Goal: Task Accomplishment & Management: Manage account settings

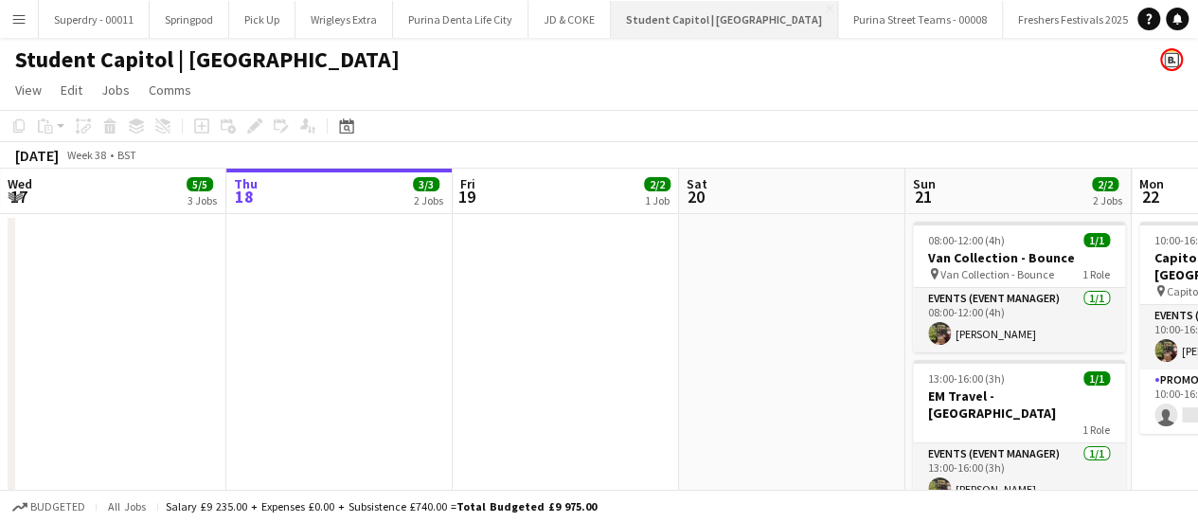
click at [715, 21] on button "Student Capitol | Student Castle Close" at bounding box center [724, 19] width 227 height 37
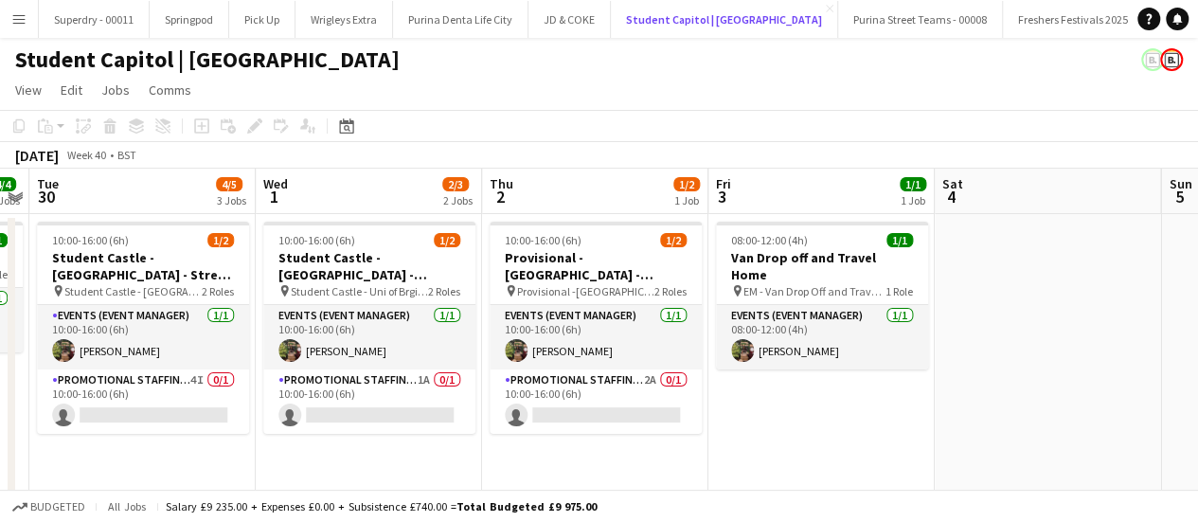
scroll to position [0, 650]
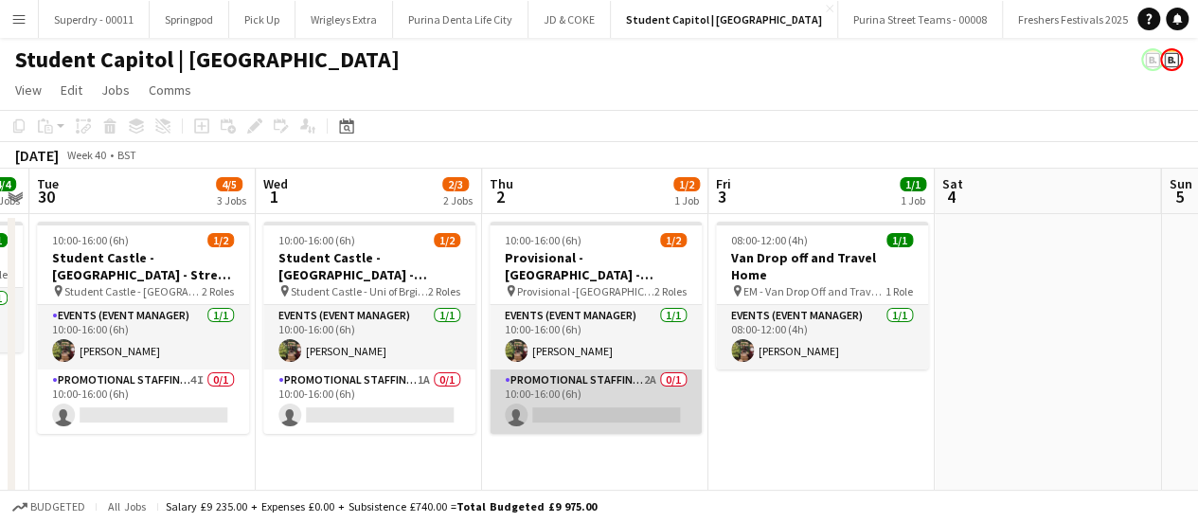
click at [654, 392] on app-card-role "Promotional Staffing (Brand Ambassadors) 2A 0/1 10:00-16:00 (6h) single-neutral…" at bounding box center [596, 401] width 212 height 64
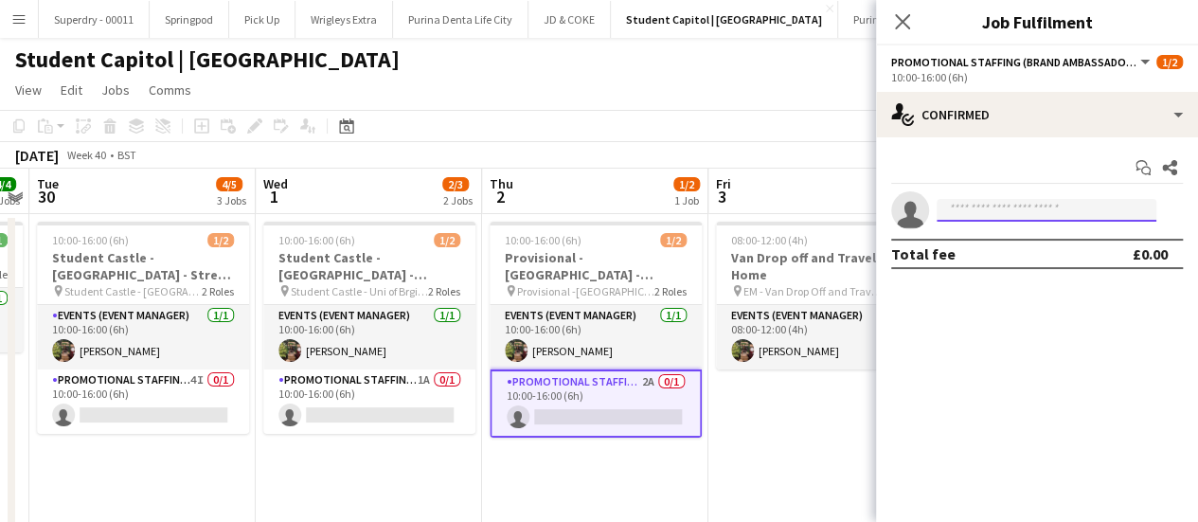
click at [1045, 215] on input at bounding box center [1047, 210] width 220 height 23
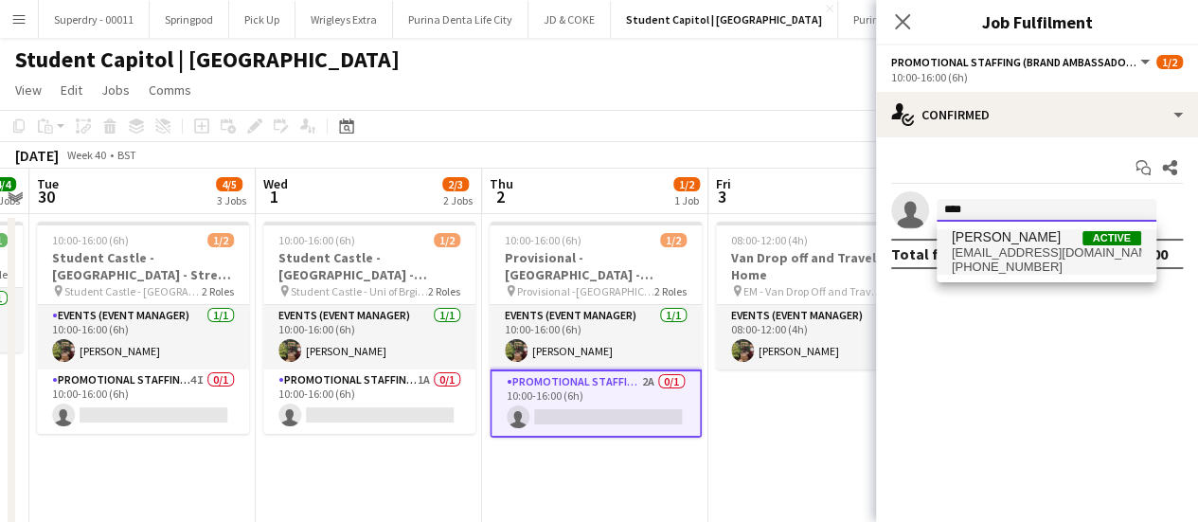
type input "****"
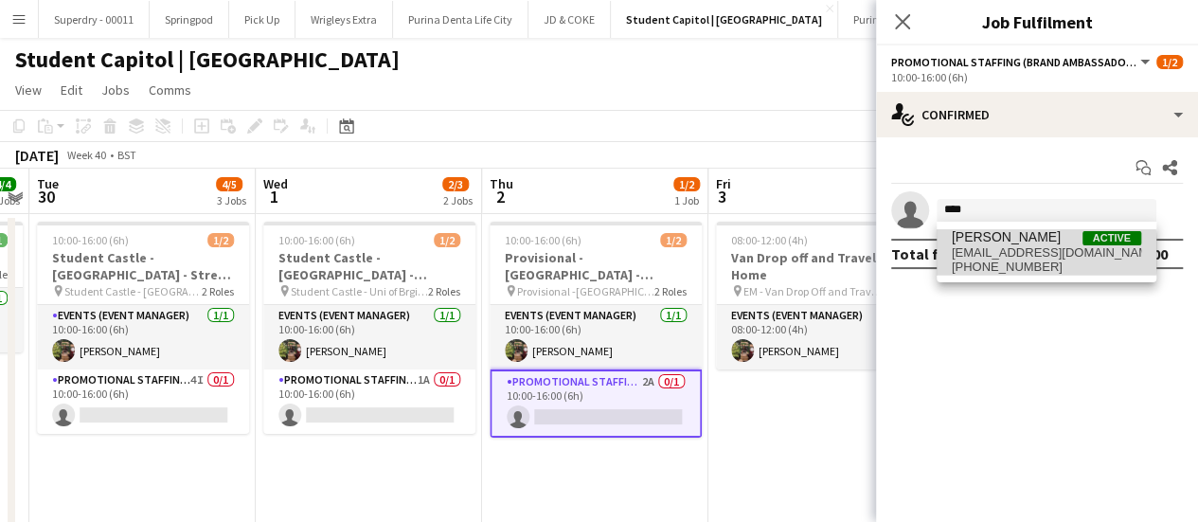
click at [1033, 253] on span "chazsehmi@hotmail.co.uk" at bounding box center [1046, 252] width 189 height 15
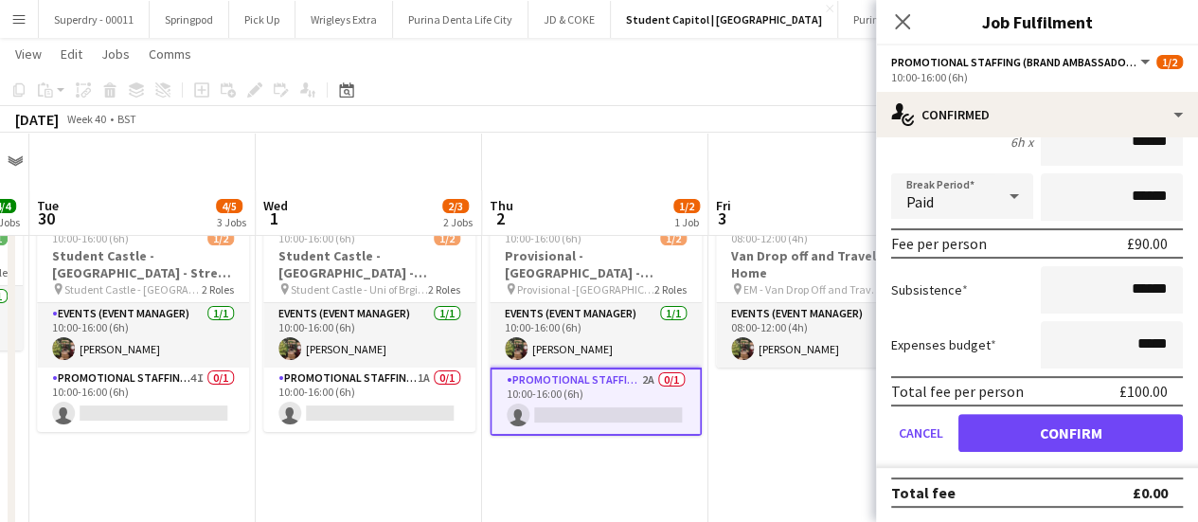
scroll to position [67, 0]
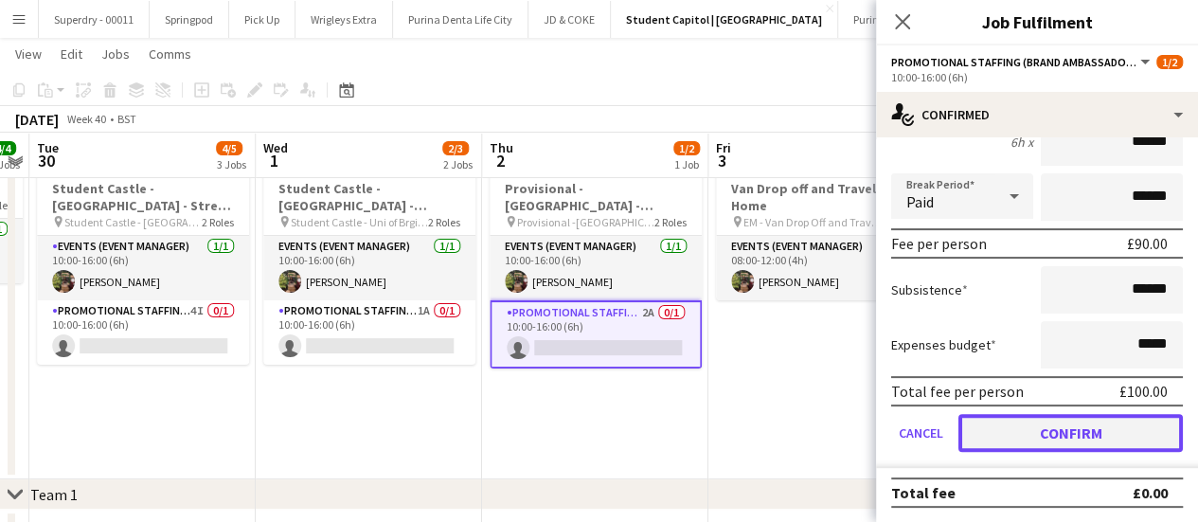
click at [1103, 439] on button "Confirm" at bounding box center [1071, 433] width 224 height 38
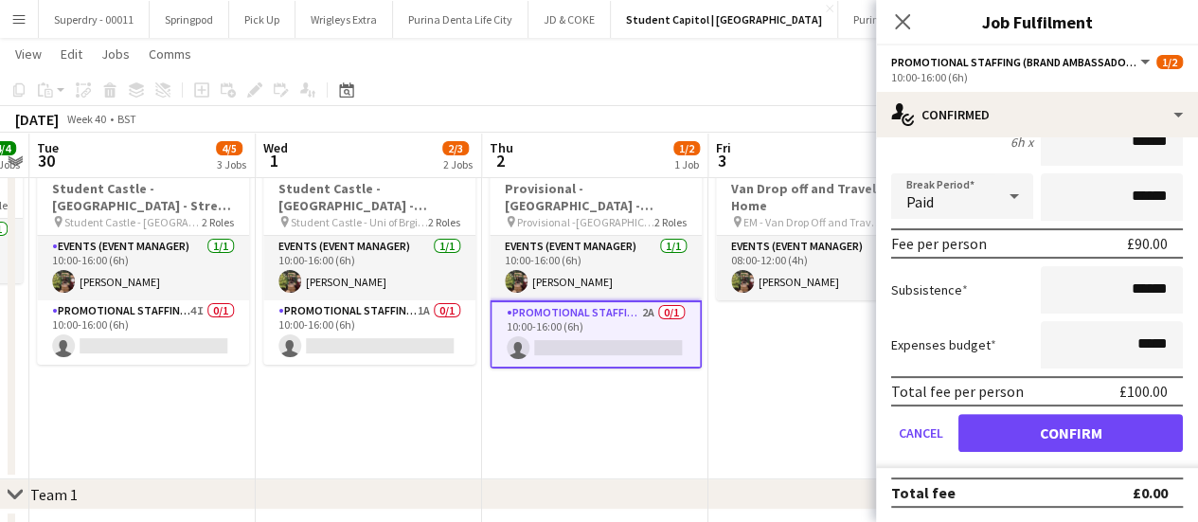
scroll to position [0, 0]
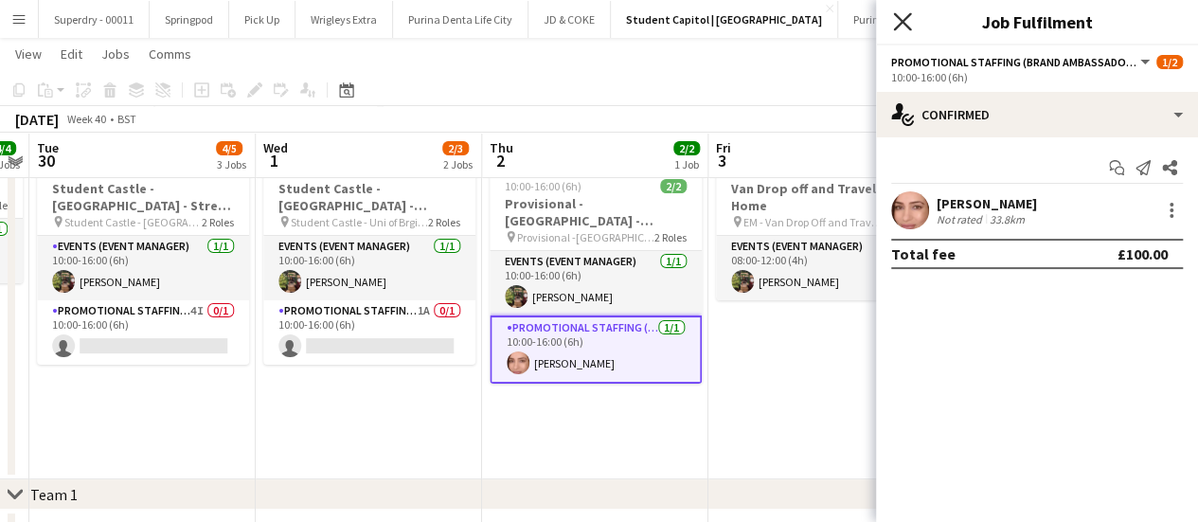
click at [900, 24] on icon at bounding box center [902, 21] width 18 height 18
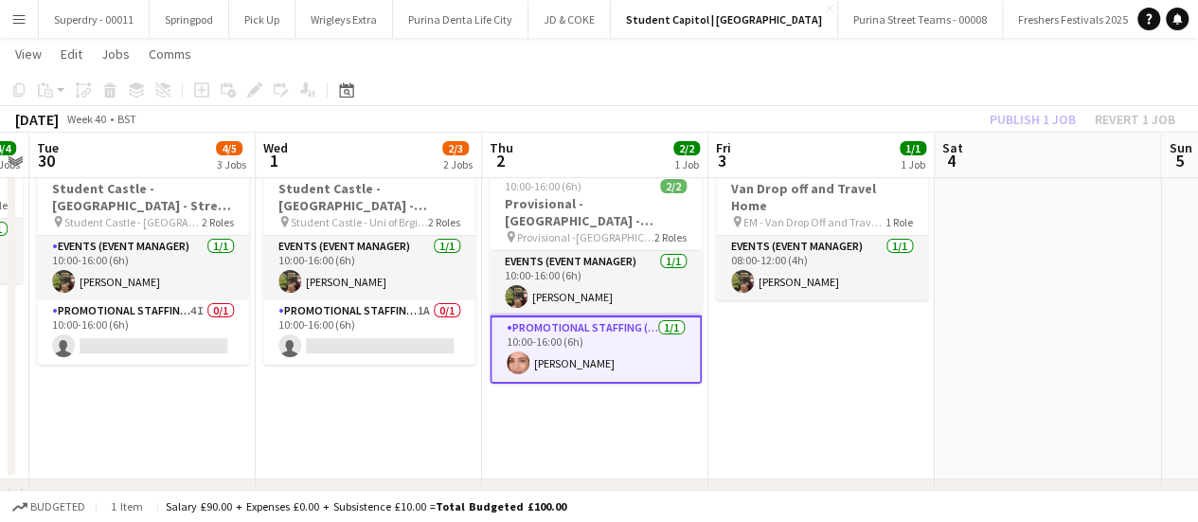
click at [822, 347] on app-date-cell "08:00-12:00 (4h) 1/1 Van Drop off and Travel Home pin EM - Van Drop Off and Tra…" at bounding box center [822, 312] width 226 height 334
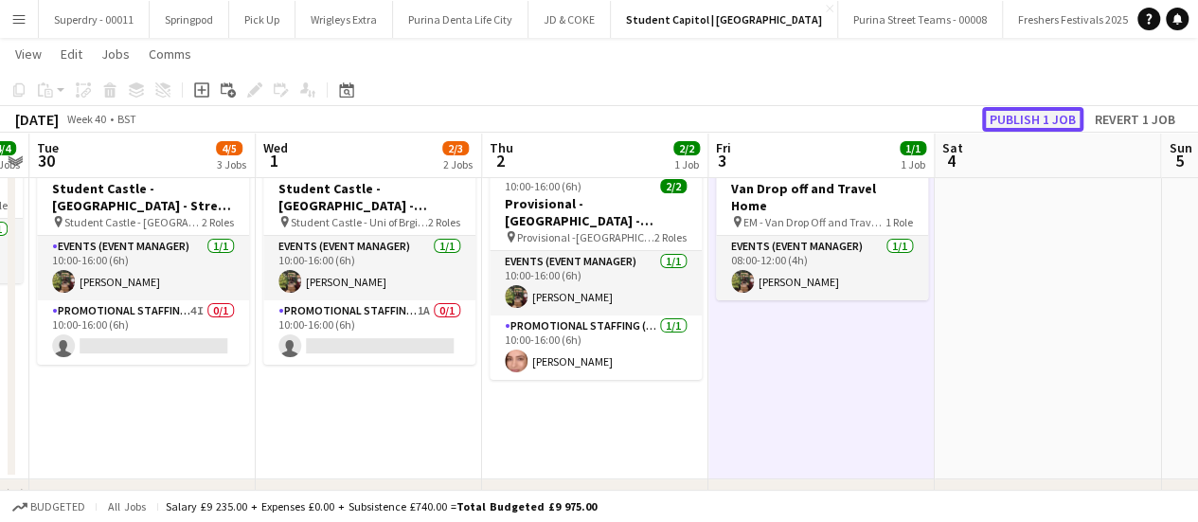
click at [1042, 116] on button "Publish 1 job" at bounding box center [1032, 119] width 101 height 25
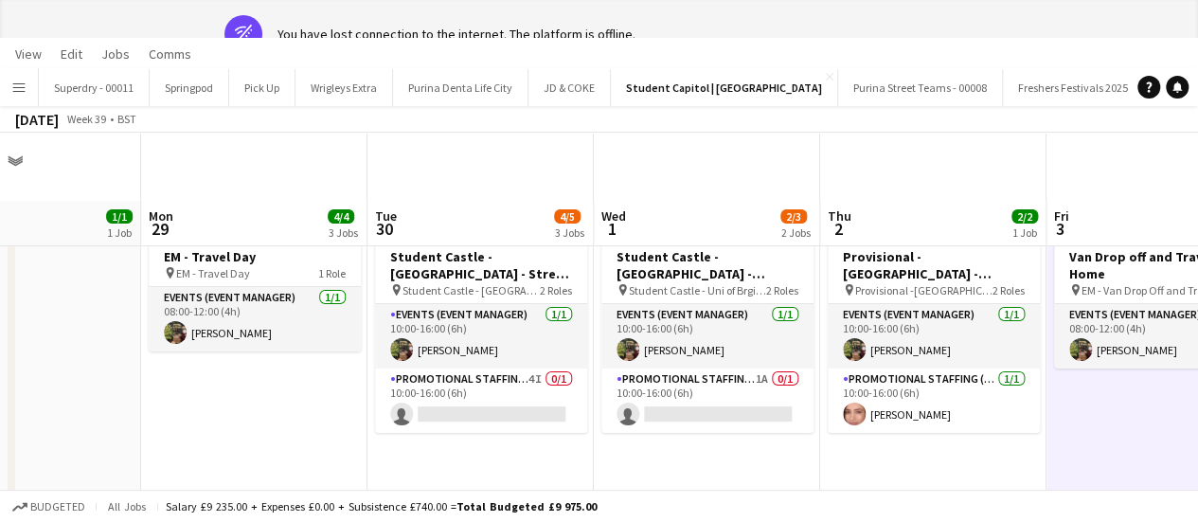
scroll to position [0, 537]
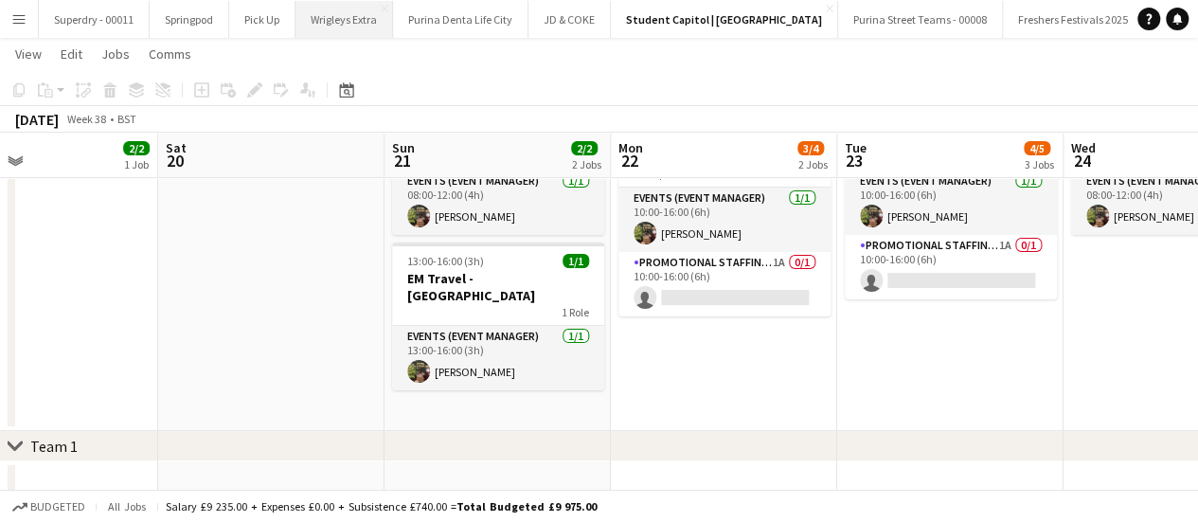
scroll to position [40, 0]
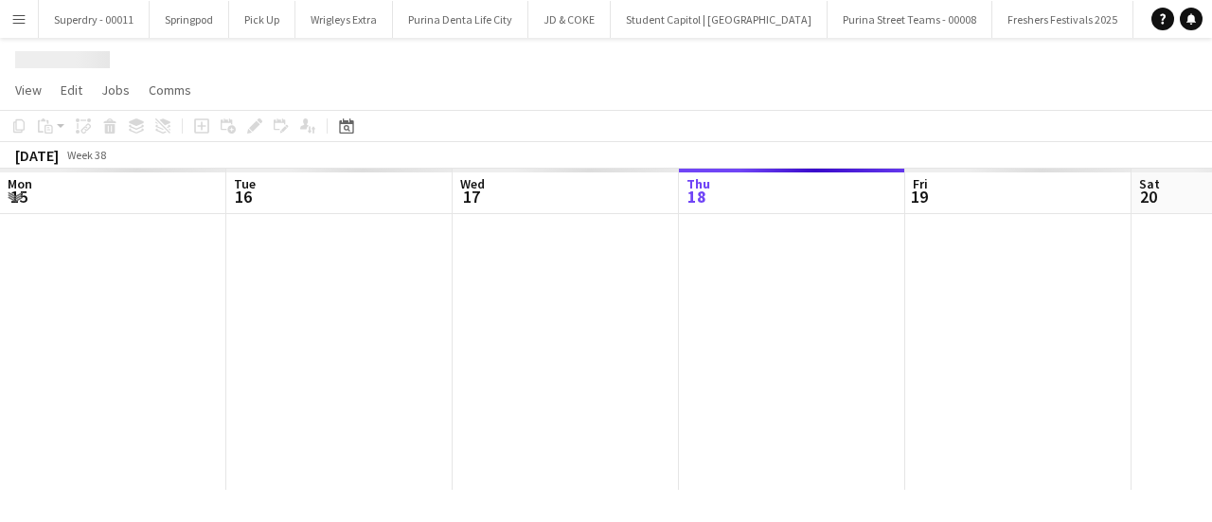
scroll to position [0, 453]
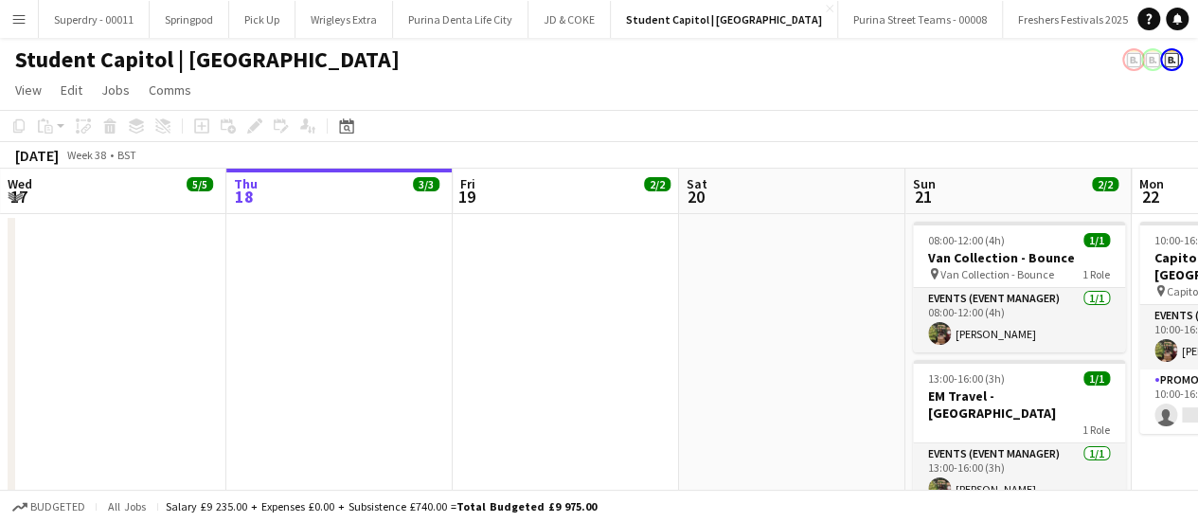
click at [25, 5] on button "Menu" at bounding box center [19, 19] width 38 height 38
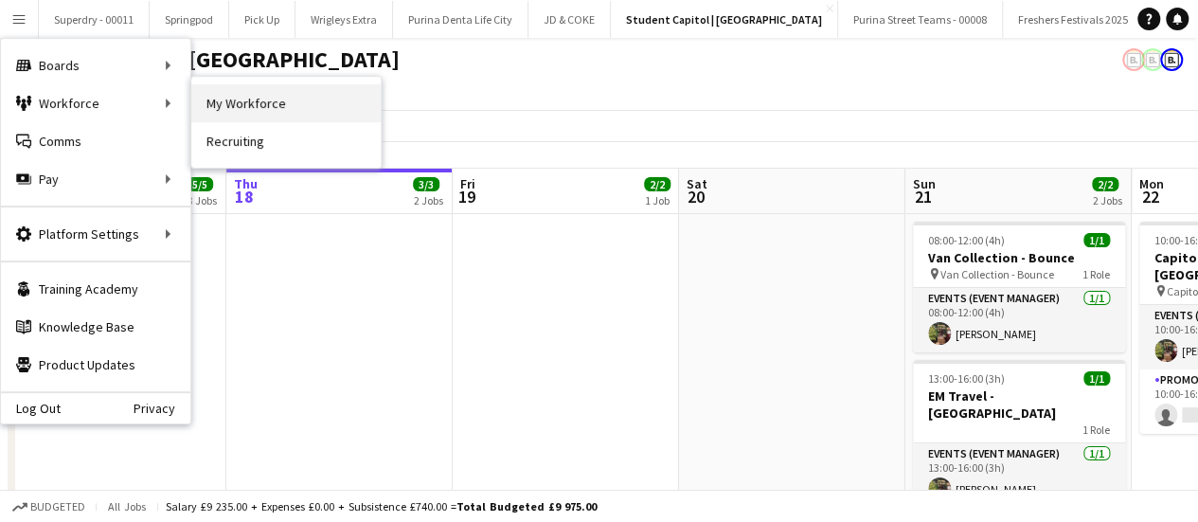
click at [266, 97] on link "My Workforce" at bounding box center [285, 103] width 189 height 38
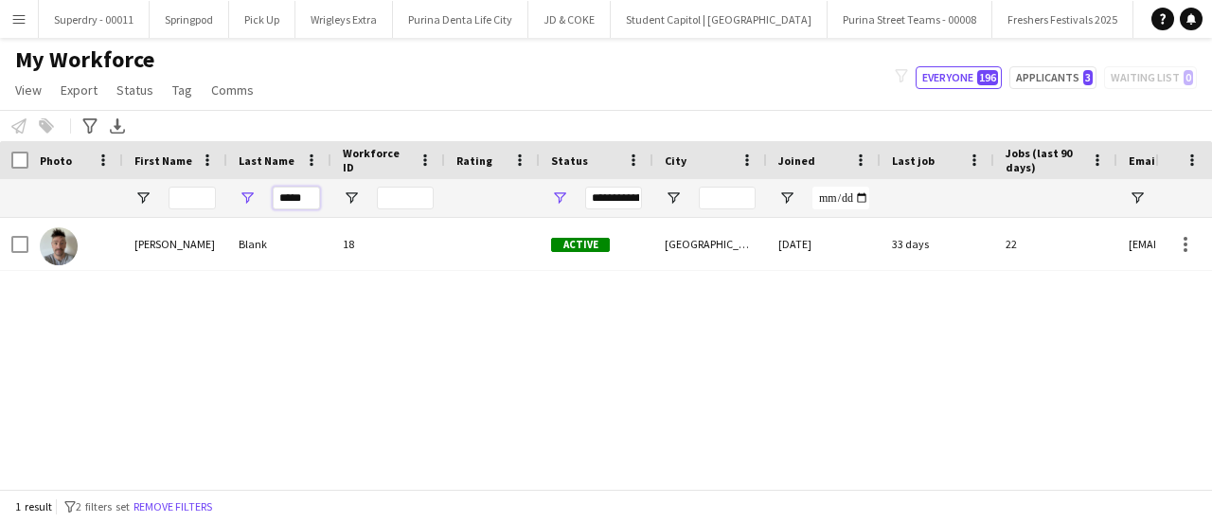
click at [307, 196] on input "*****" at bounding box center [296, 198] width 47 height 23
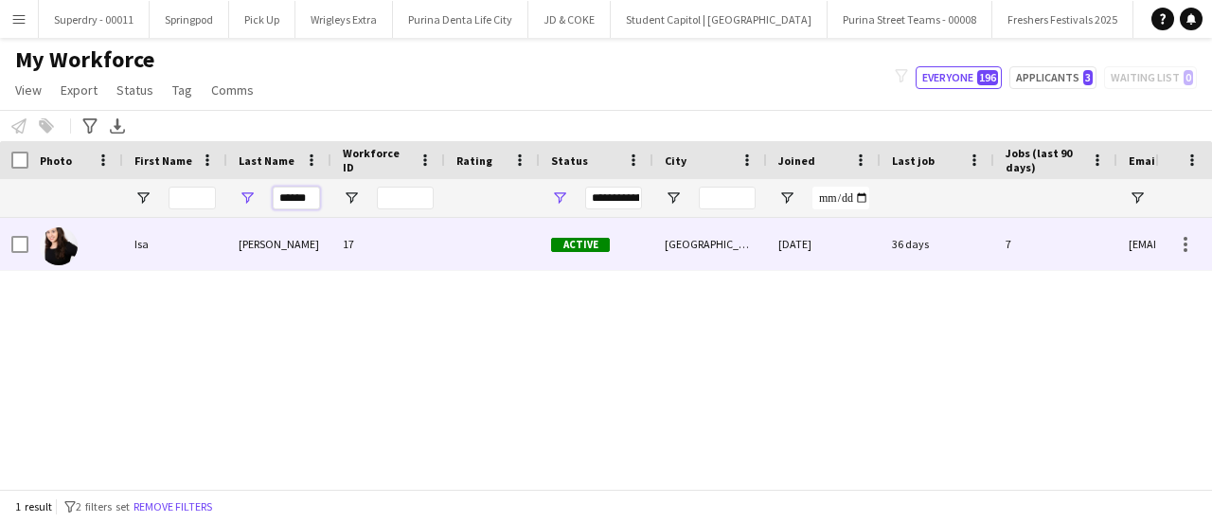
type input "******"
click at [278, 230] on div "Morais" at bounding box center [279, 244] width 104 height 52
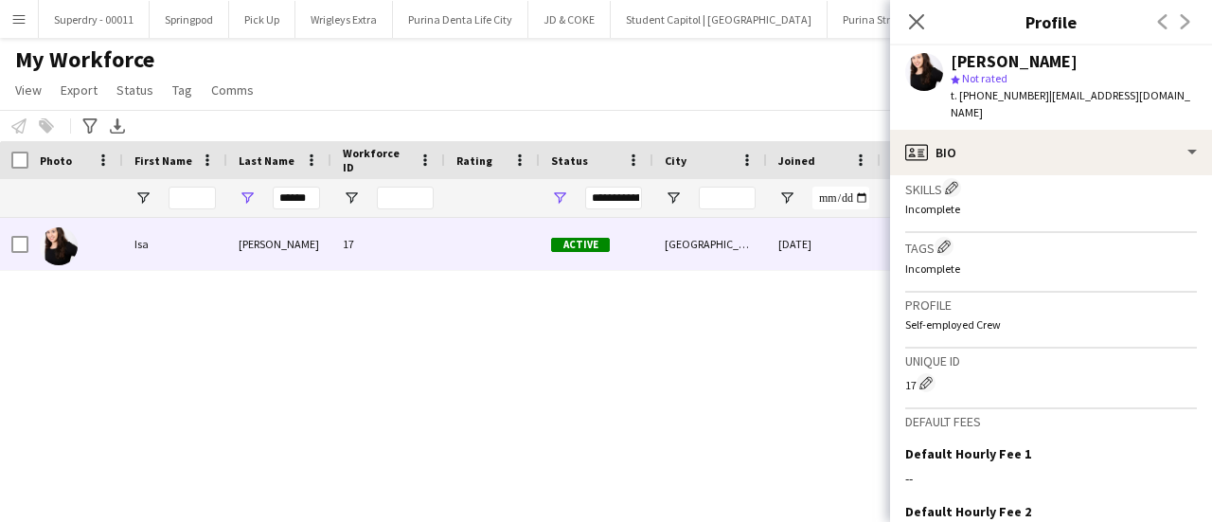
scroll to position [898, 0]
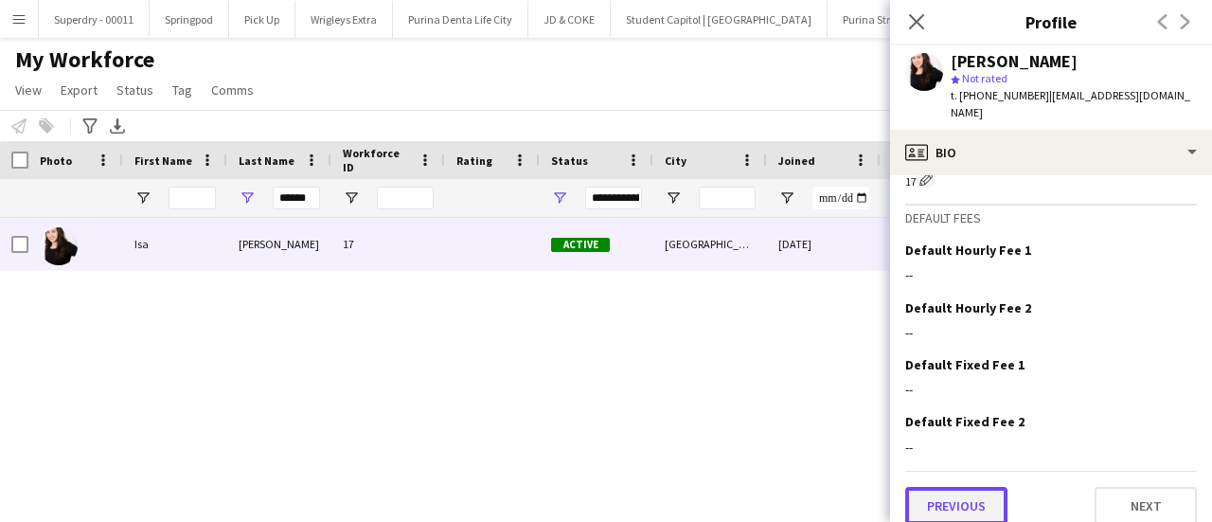
click at [962, 487] on button "Previous" at bounding box center [957, 506] width 102 height 38
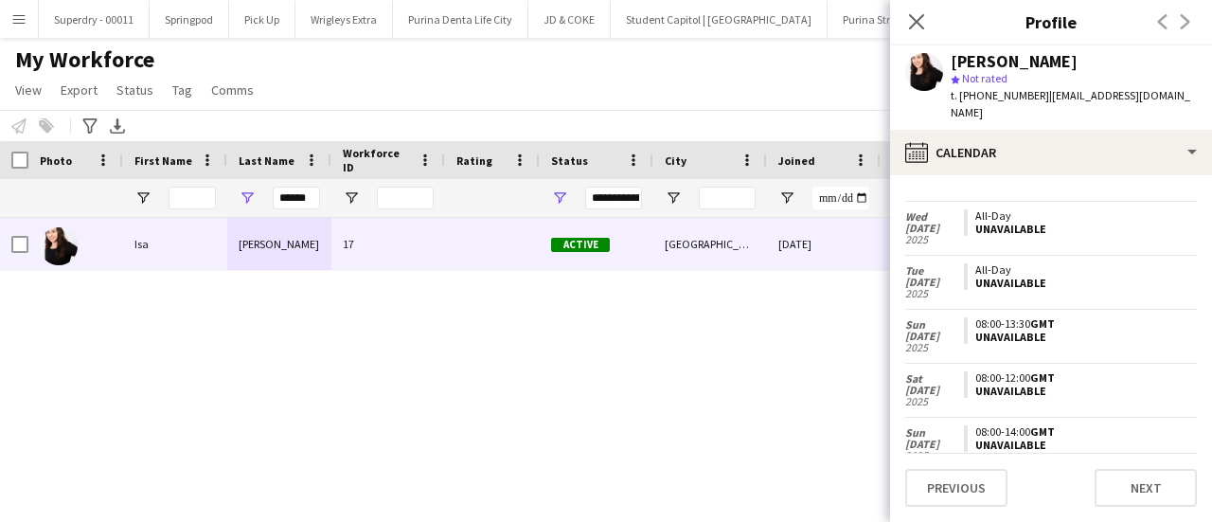
scroll to position [2776, 0]
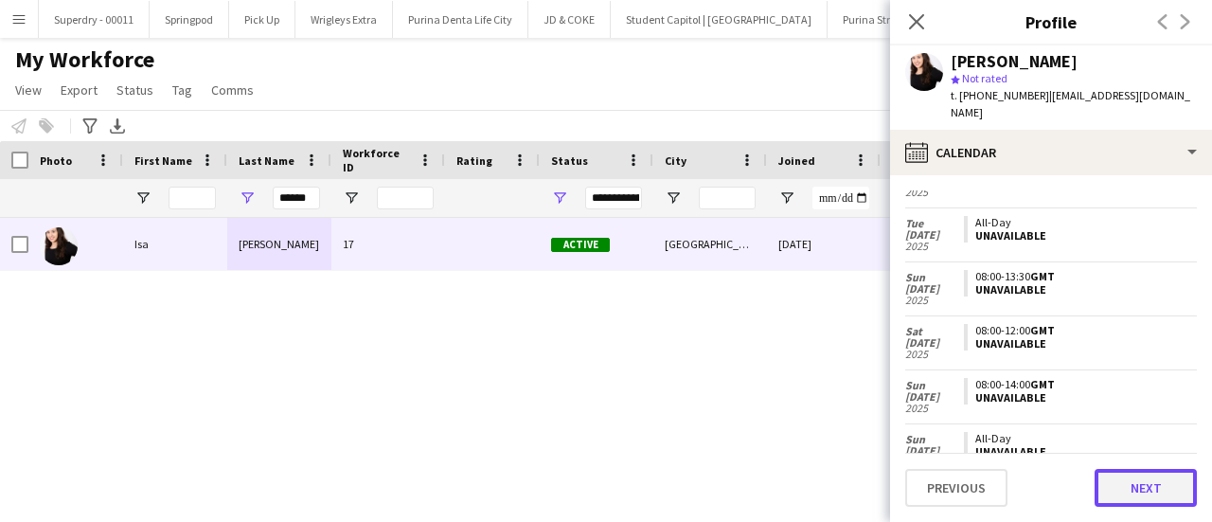
click at [1154, 494] on button "Next" at bounding box center [1146, 488] width 102 height 38
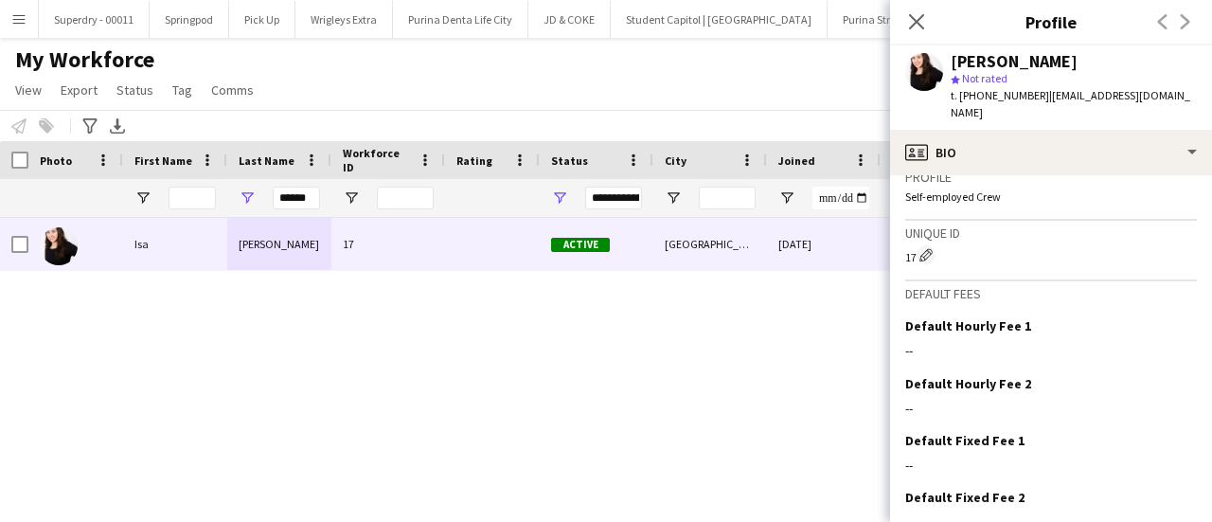
scroll to position [898, 0]
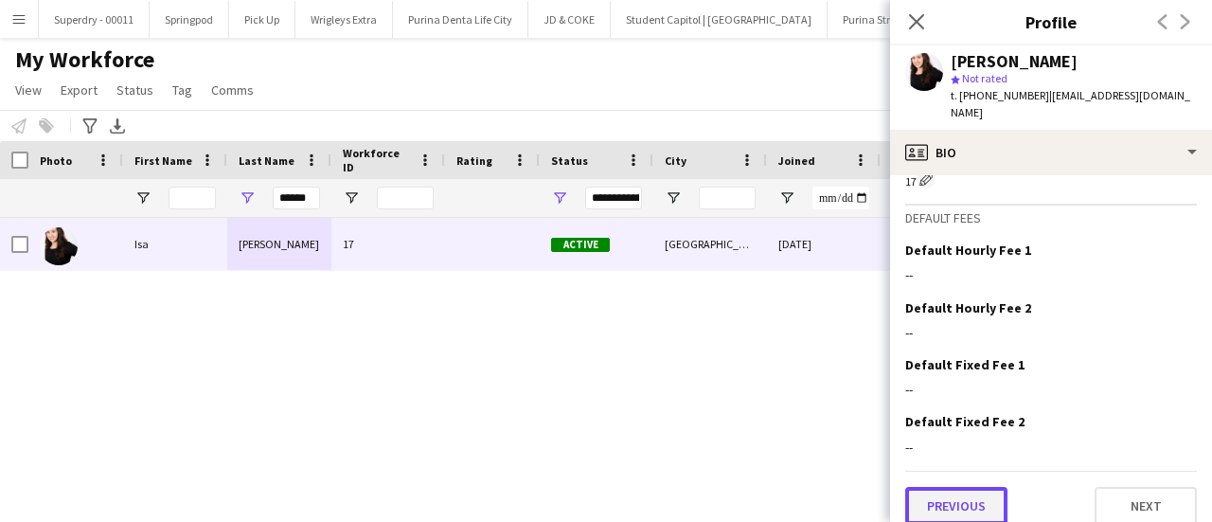
click at [954, 497] on button "Previous" at bounding box center [957, 506] width 102 height 38
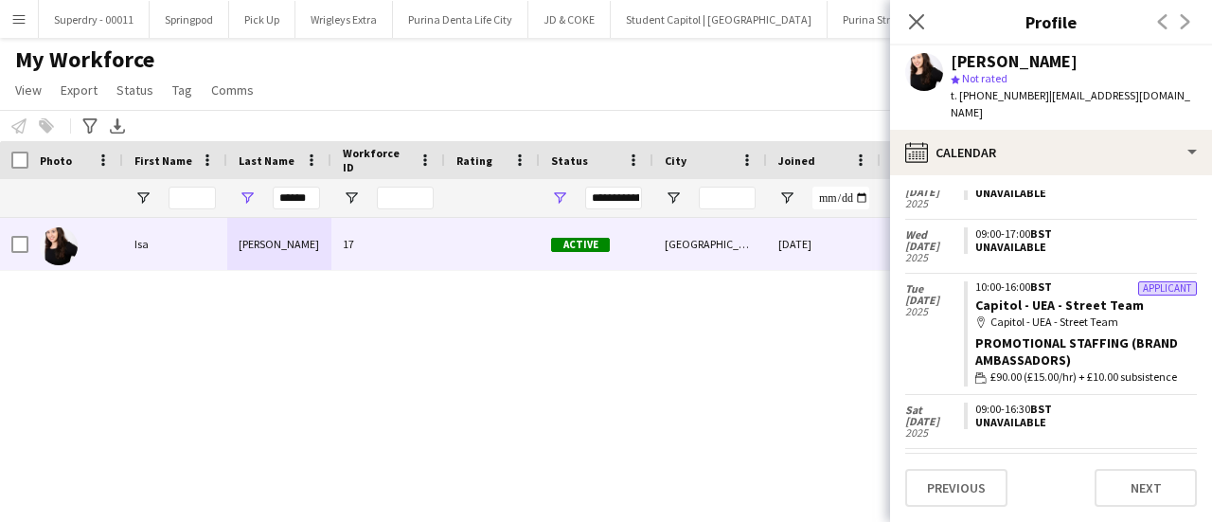
scroll to position [1804, 0]
click at [1099, 313] on div "map-marker Capitol - UEA - Street Team" at bounding box center [1087, 321] width 222 height 17
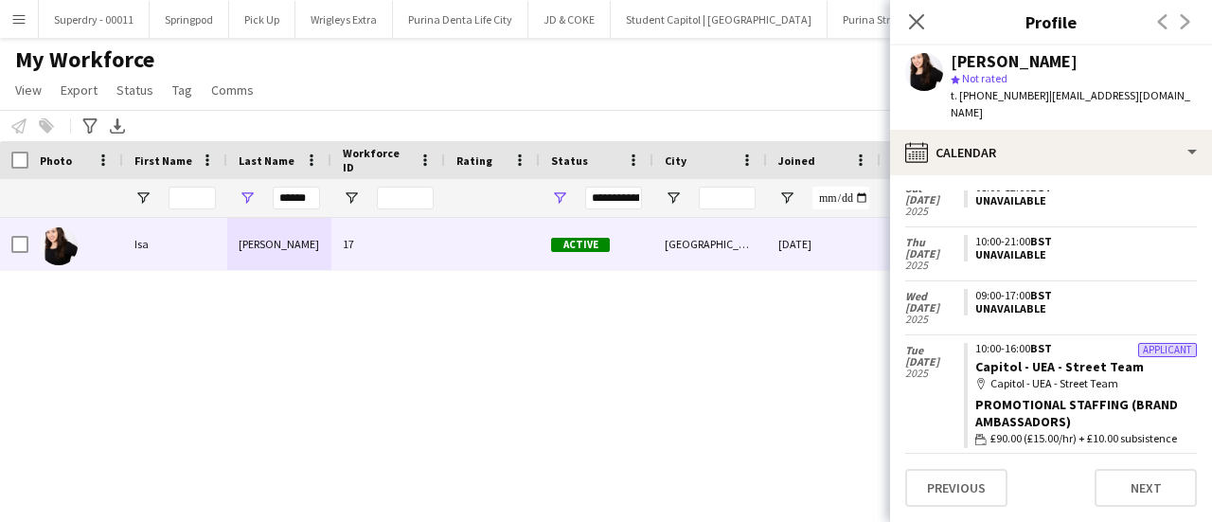
scroll to position [1741, 0]
drag, startPoint x: 1154, startPoint y: 95, endPoint x: 1040, endPoint y: 103, distance: 114.0
click at [1040, 103] on div "Isa Morais star Not rated t. +447383992441 | isa_morais@live.co.uk" at bounding box center [1051, 87] width 322 height 84
copy span "isa_morais@live.co.uk"
